Goal: Entertainment & Leisure: Browse casually

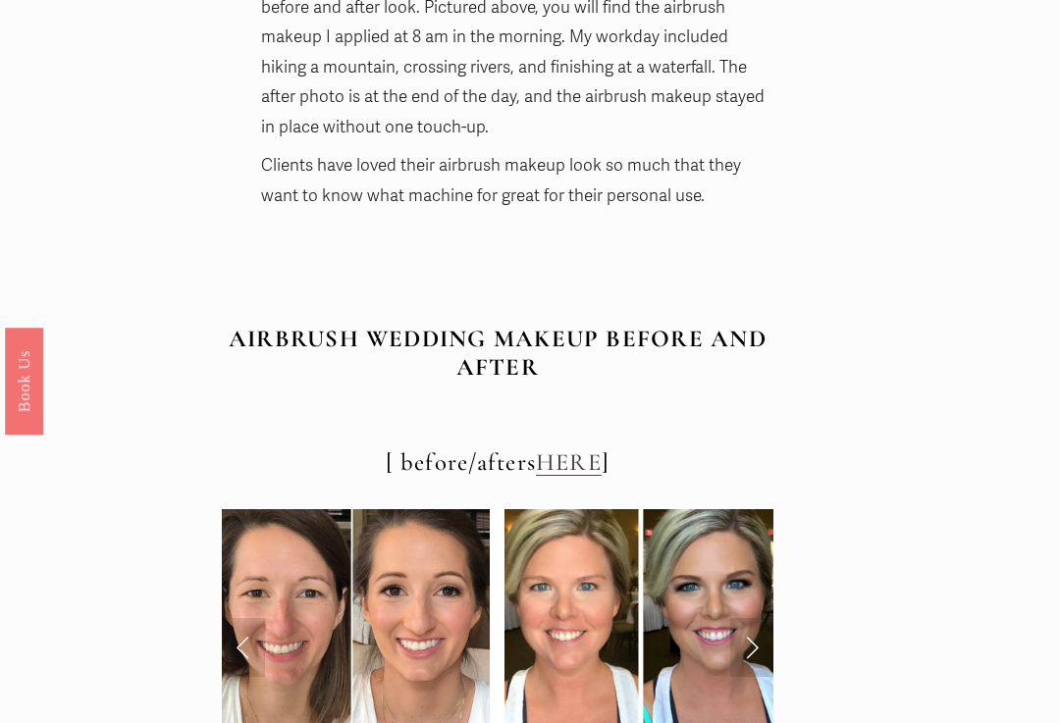
scroll to position [6595, 0]
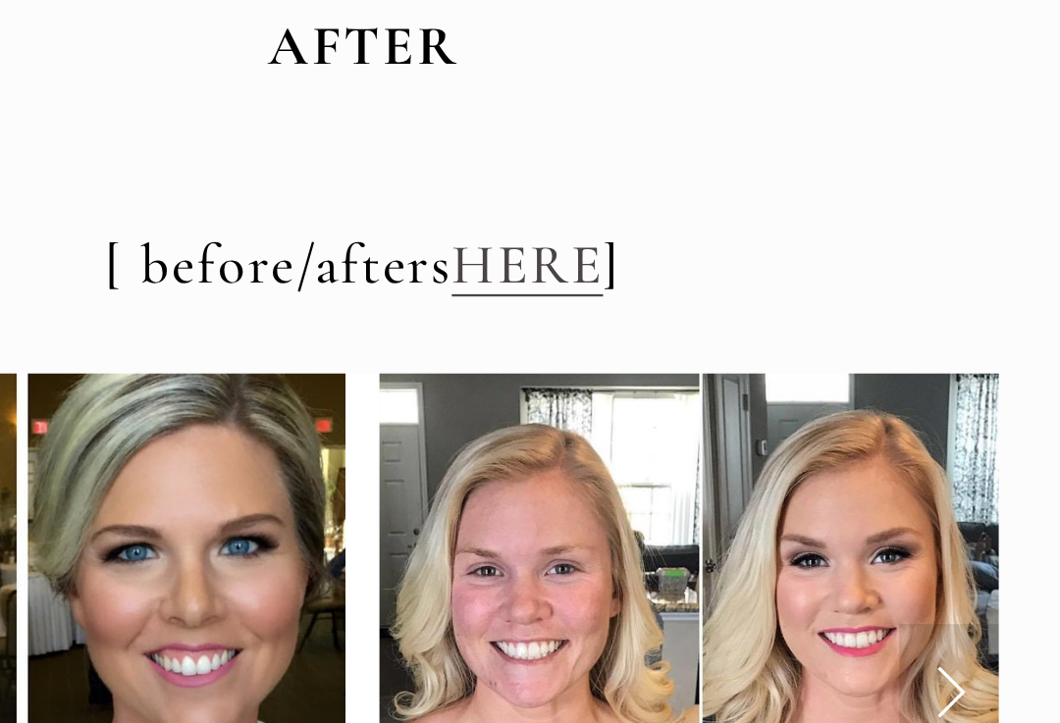
click at [730, 595] on link "Next Slide" at bounding box center [751, 624] width 43 height 59
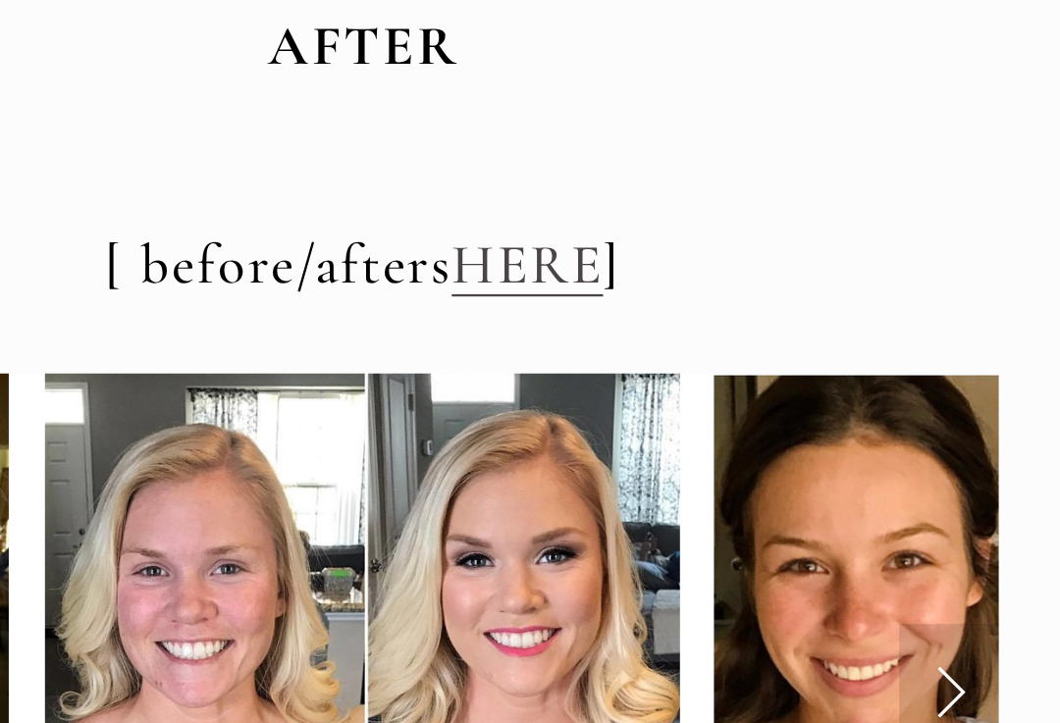
click at [730, 595] on link "Next Slide" at bounding box center [751, 624] width 43 height 59
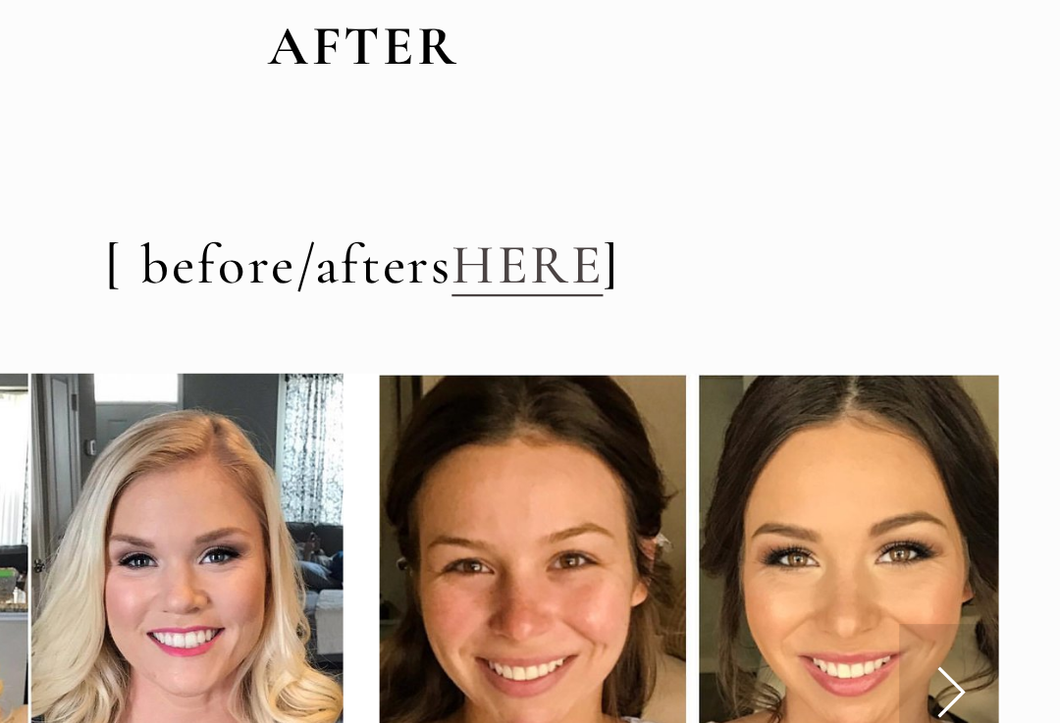
click at [730, 595] on link "Next Slide" at bounding box center [751, 624] width 43 height 59
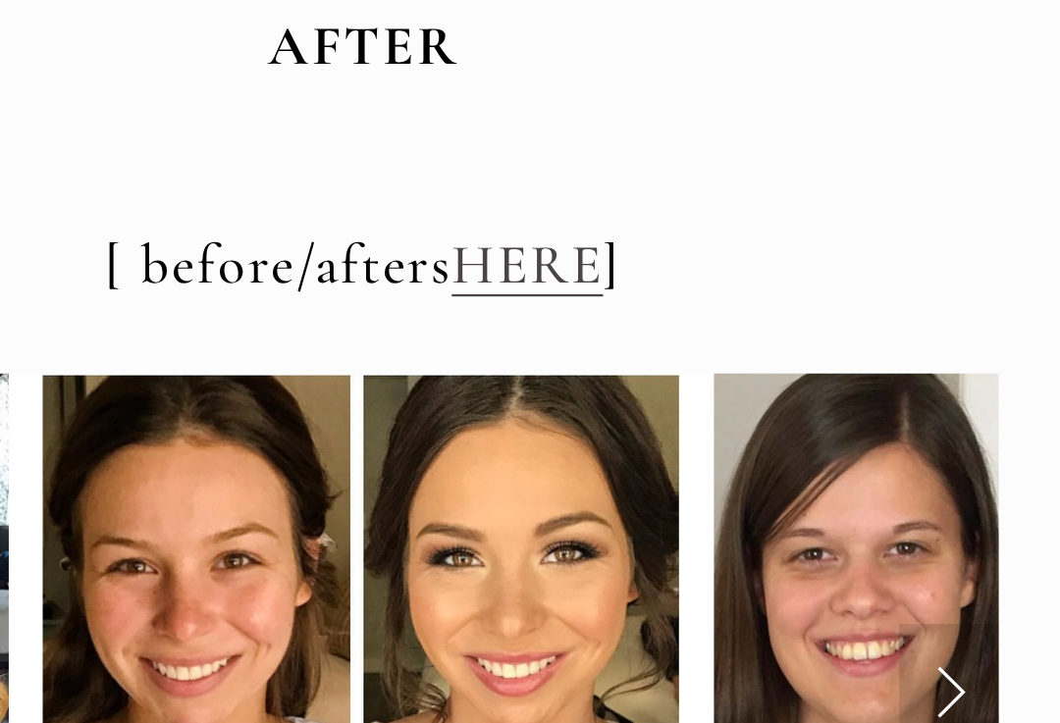
click at [730, 595] on link "Next Slide" at bounding box center [751, 624] width 43 height 59
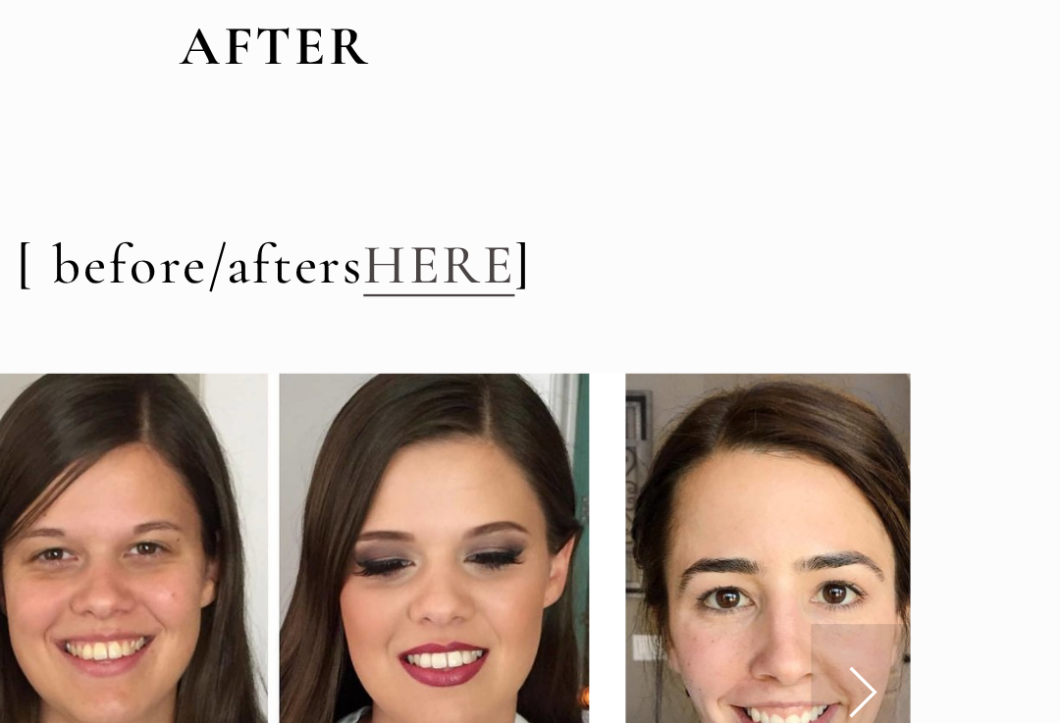
click at [730, 595] on link "Next Slide" at bounding box center [751, 624] width 43 height 59
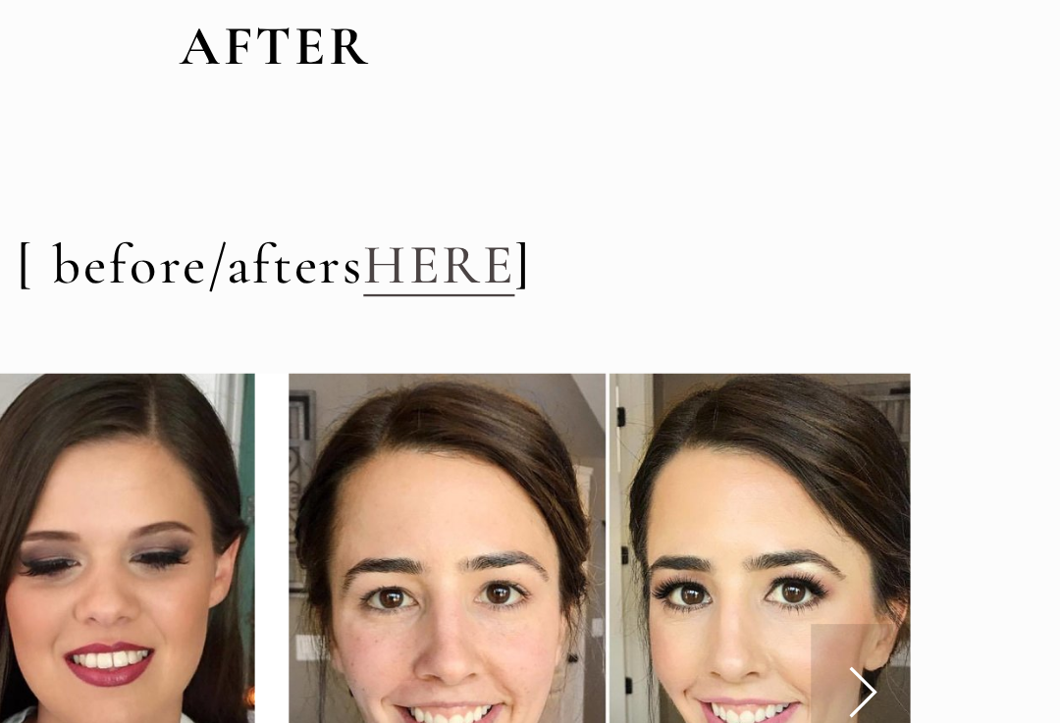
click at [730, 595] on link "Next Slide" at bounding box center [751, 624] width 43 height 59
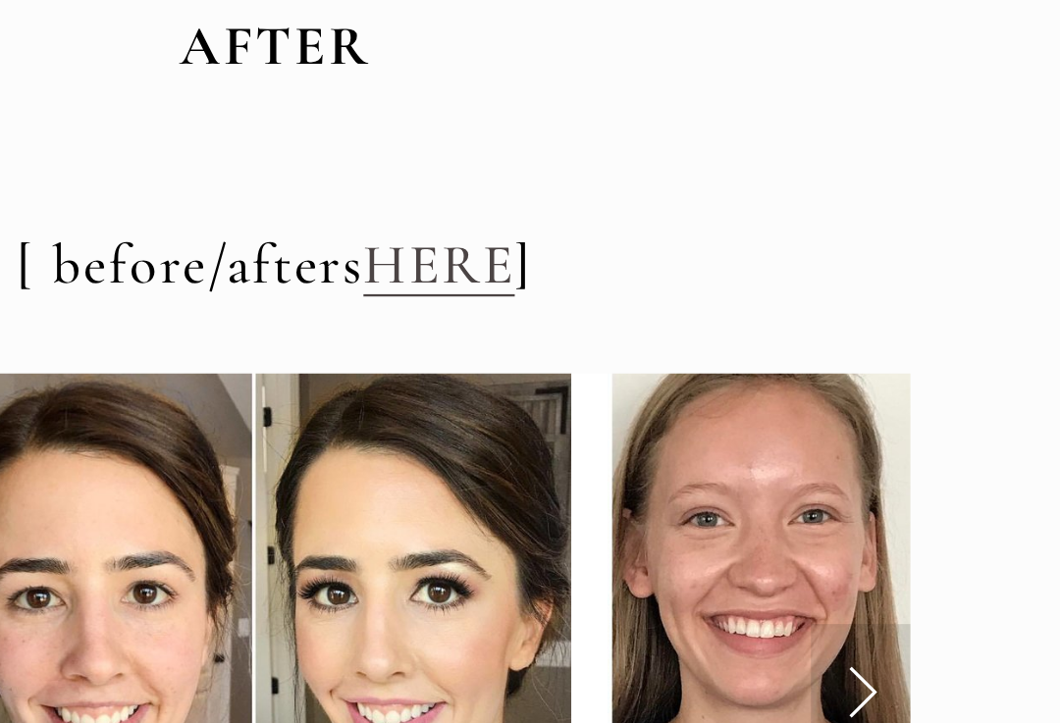
click at [730, 595] on link "Next Slide" at bounding box center [751, 624] width 43 height 59
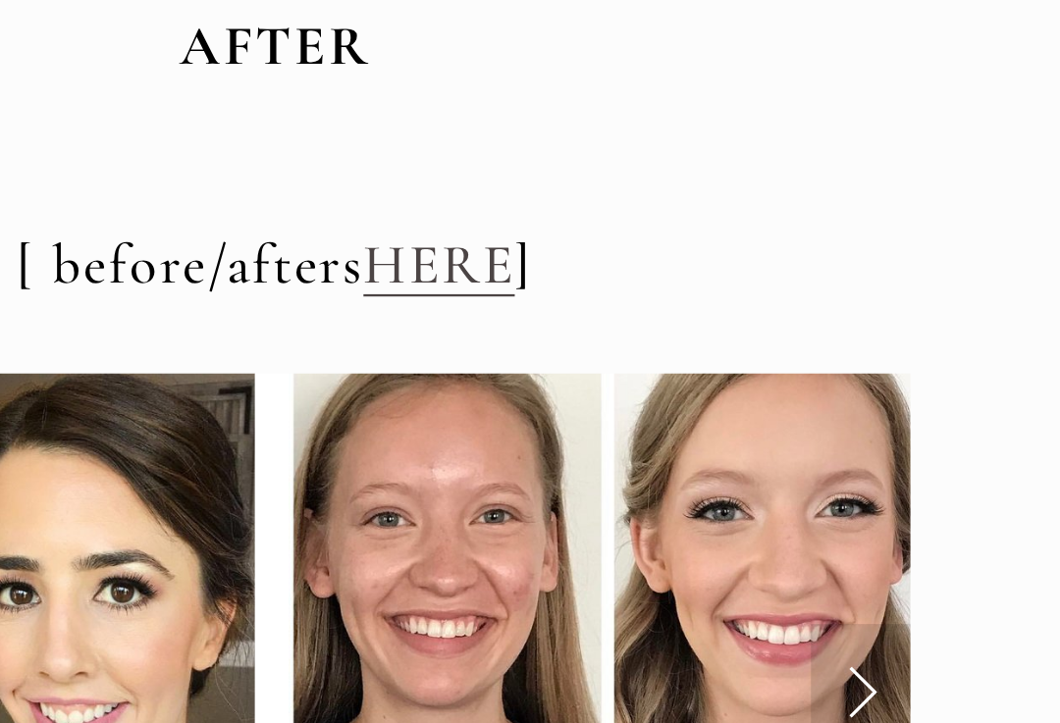
click at [730, 595] on link "Next Slide" at bounding box center [751, 624] width 43 height 59
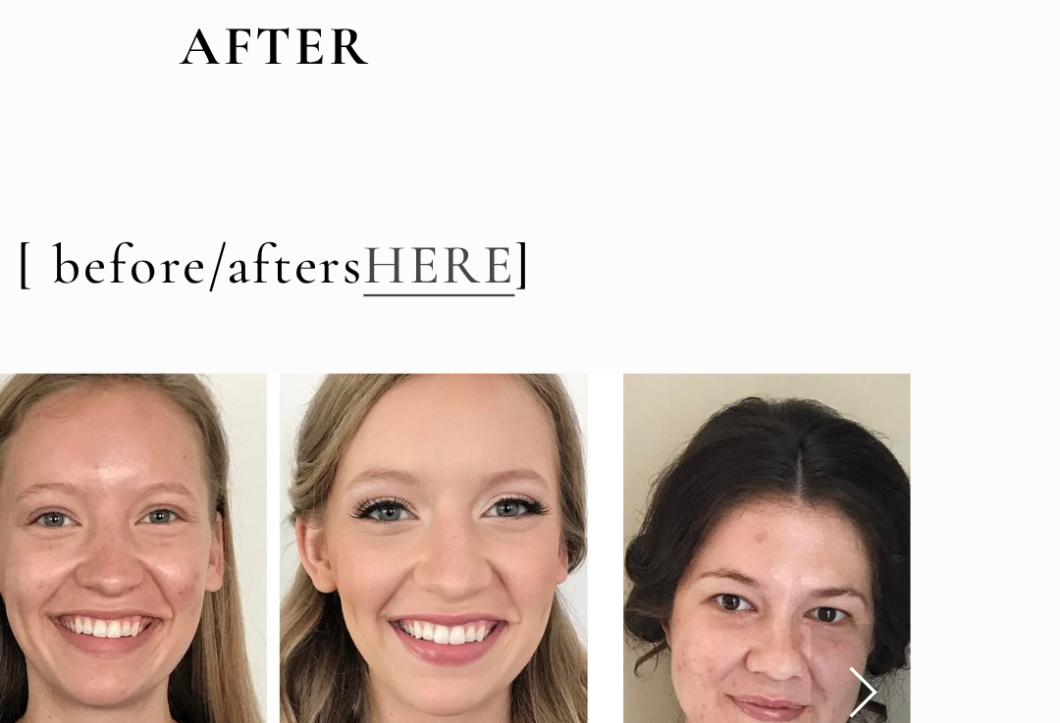
click at [730, 595] on link "Next Slide" at bounding box center [751, 624] width 43 height 59
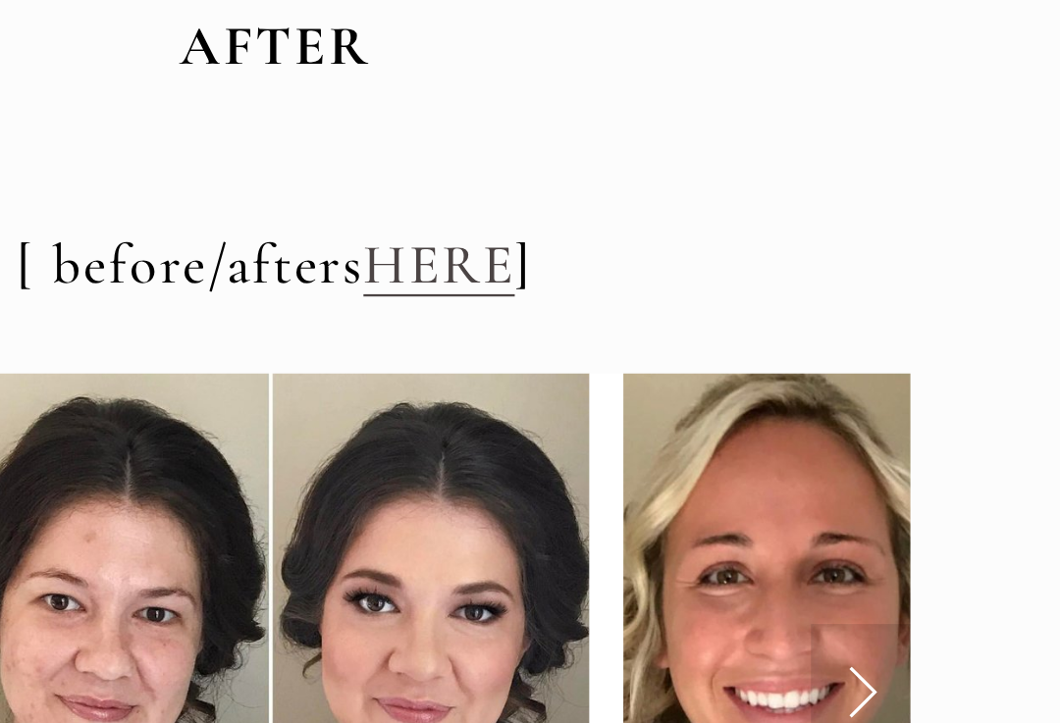
click at [730, 595] on link "Next Slide" at bounding box center [751, 624] width 43 height 59
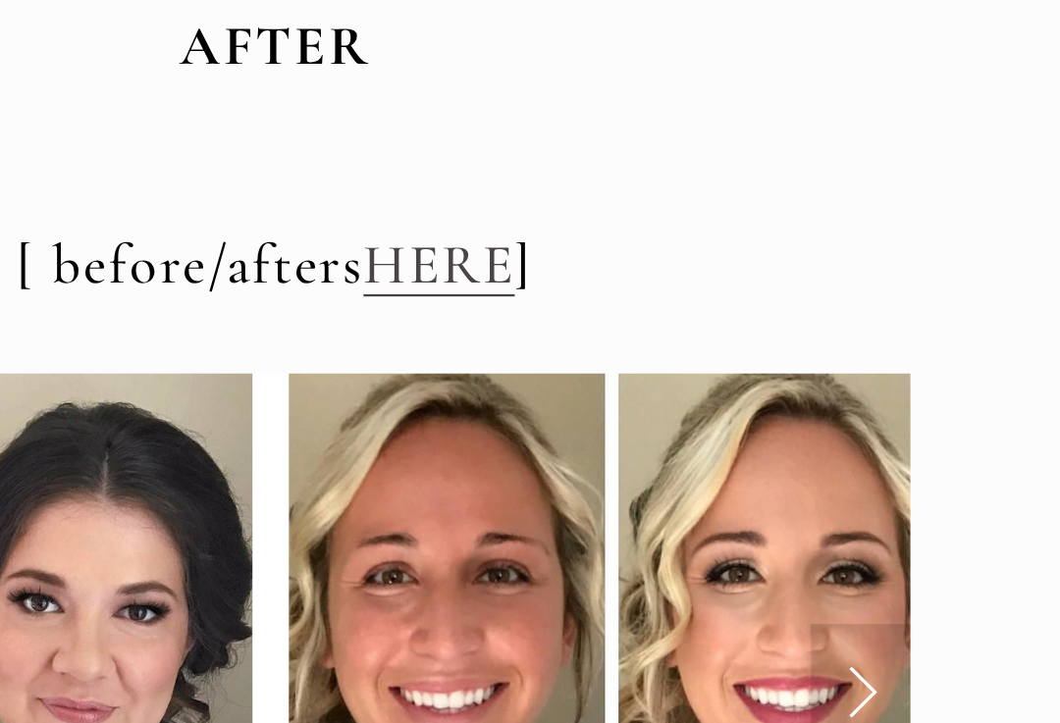
click at [730, 595] on link "Next Slide" at bounding box center [751, 624] width 43 height 59
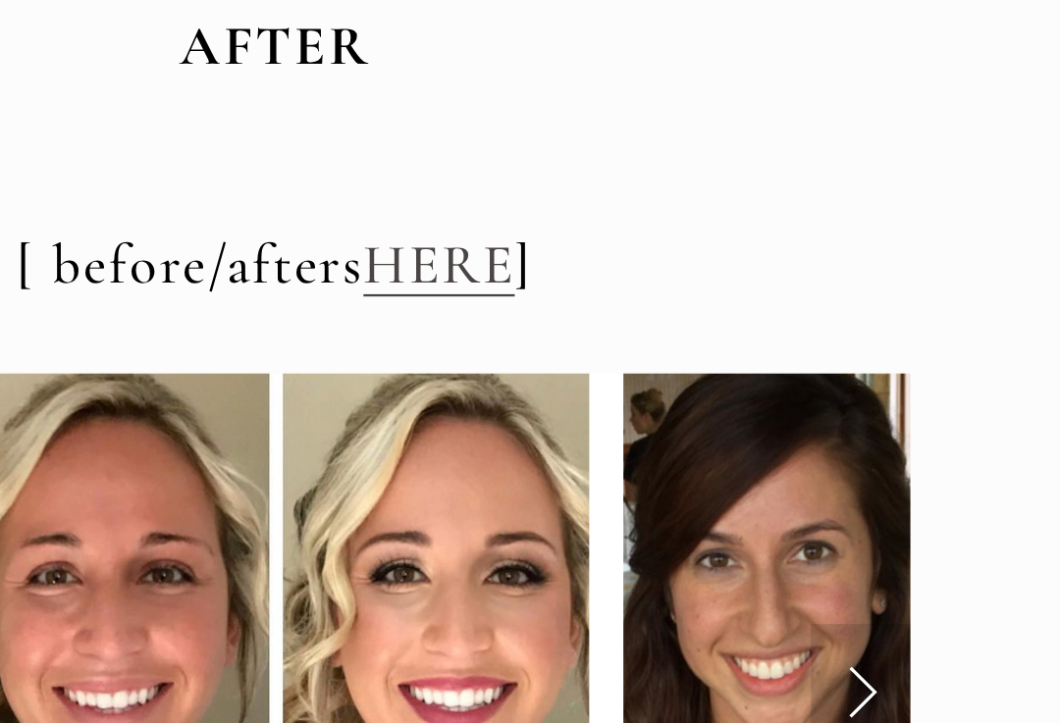
click at [730, 595] on link "Next Slide" at bounding box center [751, 624] width 43 height 59
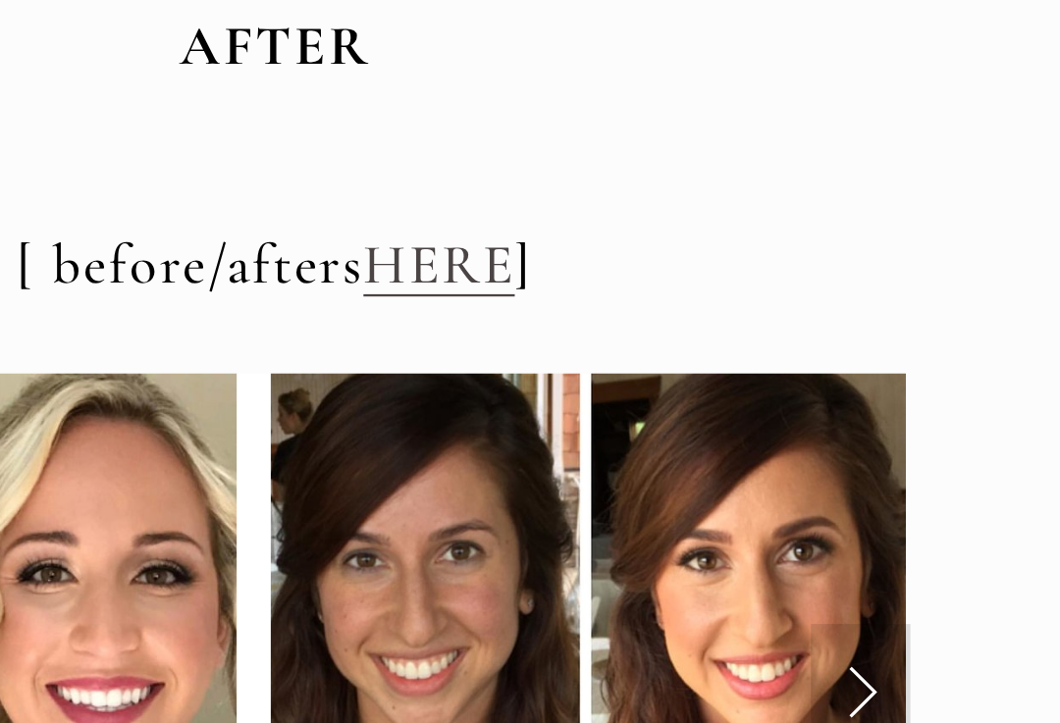
click at [730, 595] on link "Next Slide" at bounding box center [751, 624] width 43 height 59
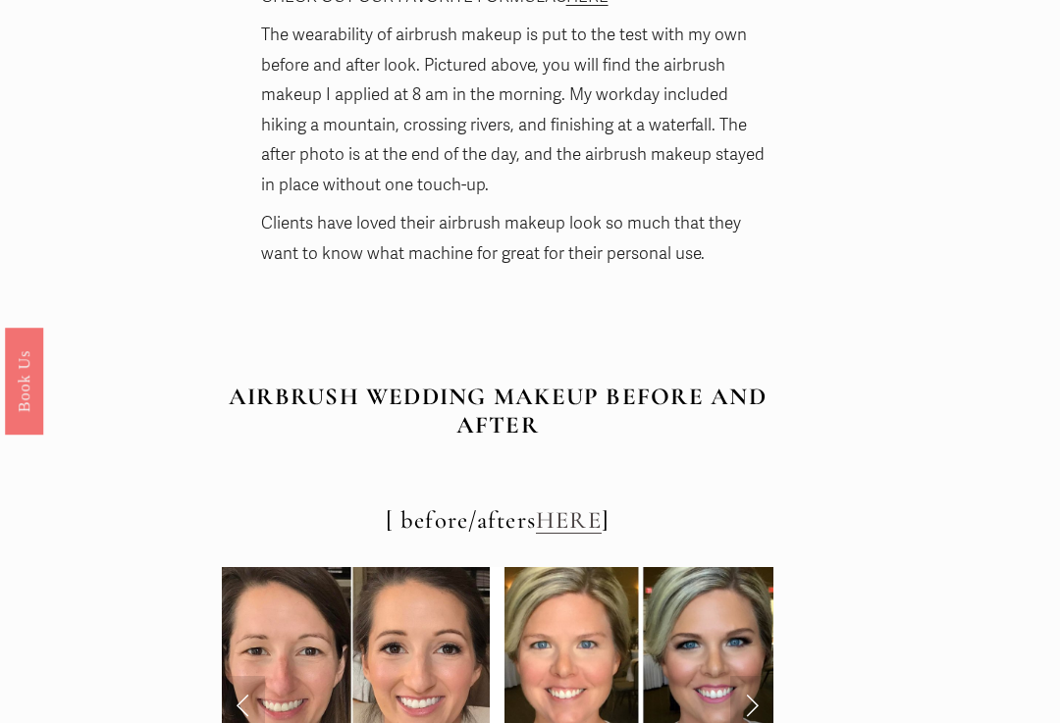
scroll to position [6463, 0]
